Goal: Information Seeking & Learning: Learn about a topic

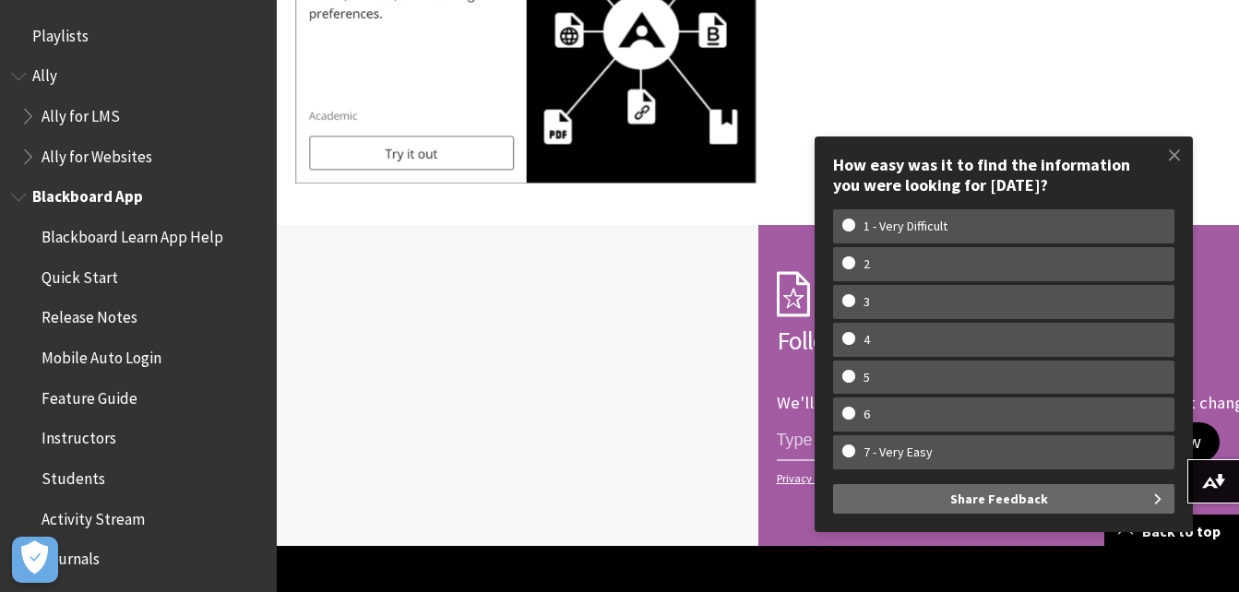
click at [122, 321] on span "Release Notes" at bounding box center [90, 315] width 96 height 25
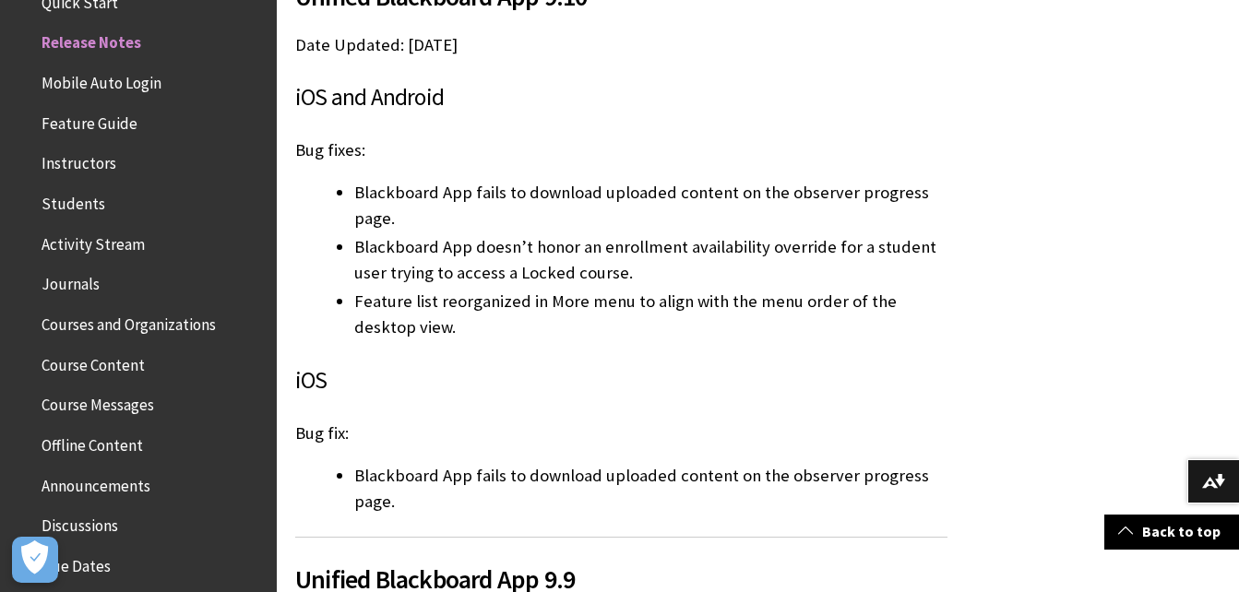
scroll to position [5870, 0]
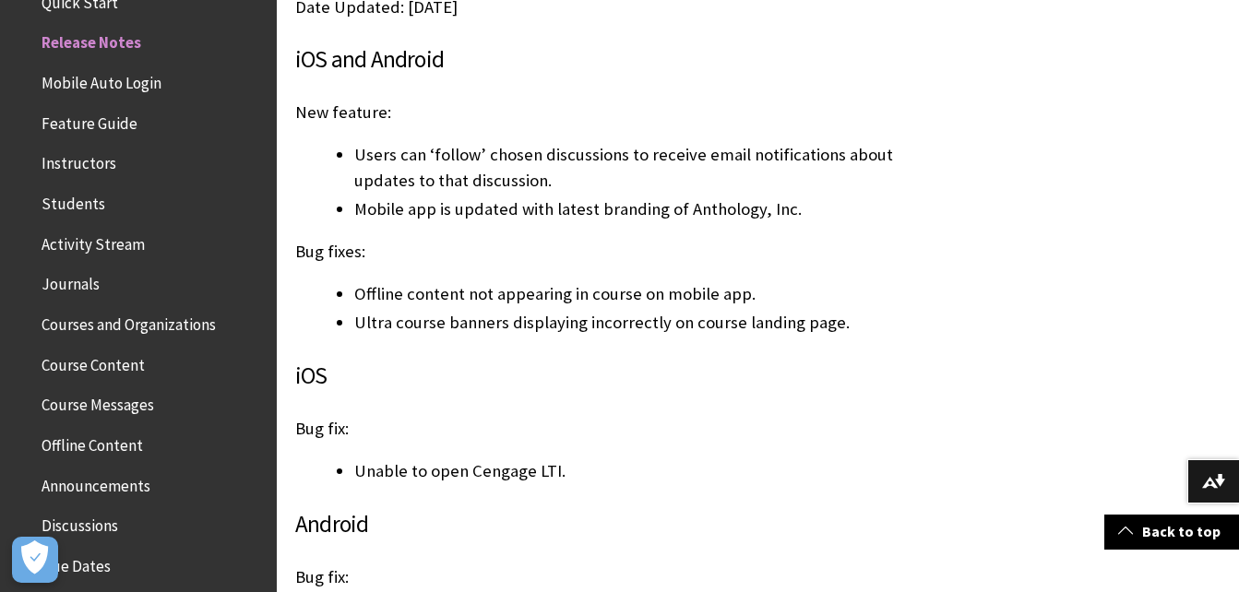
click at [98, 169] on span "Instructors" at bounding box center [79, 161] width 75 height 25
click at [79, 208] on span "Students" at bounding box center [74, 200] width 64 height 25
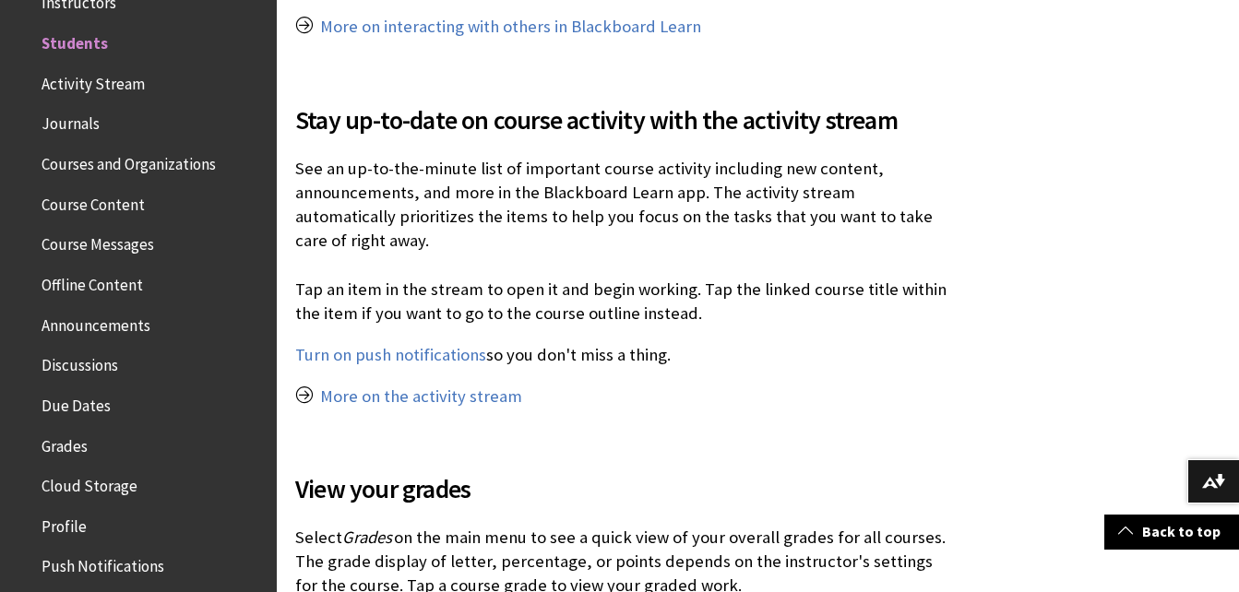
scroll to position [1841, 0]
